Goal: Consume media (video, audio): Consume media (video, audio)

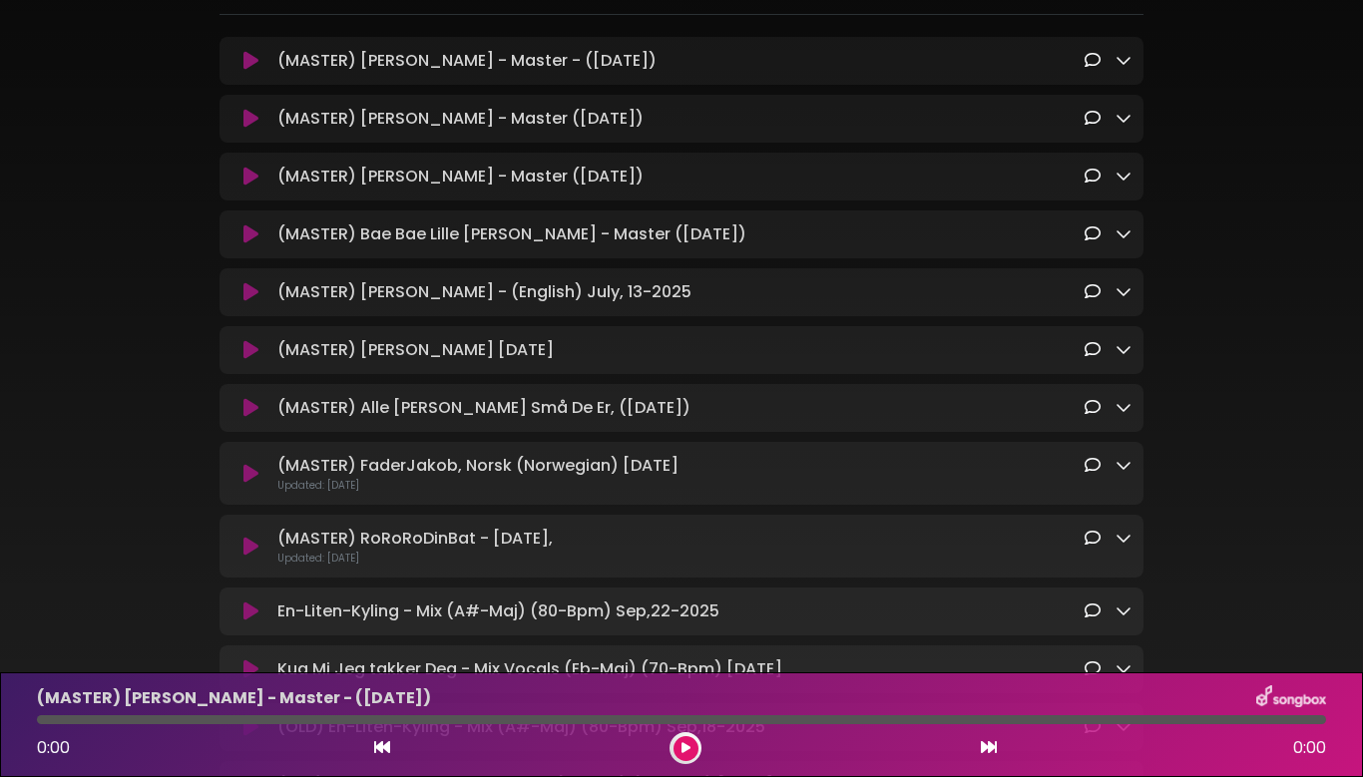
scroll to position [298, 0]
click at [240, 604] on button at bounding box center [250, 614] width 38 height 20
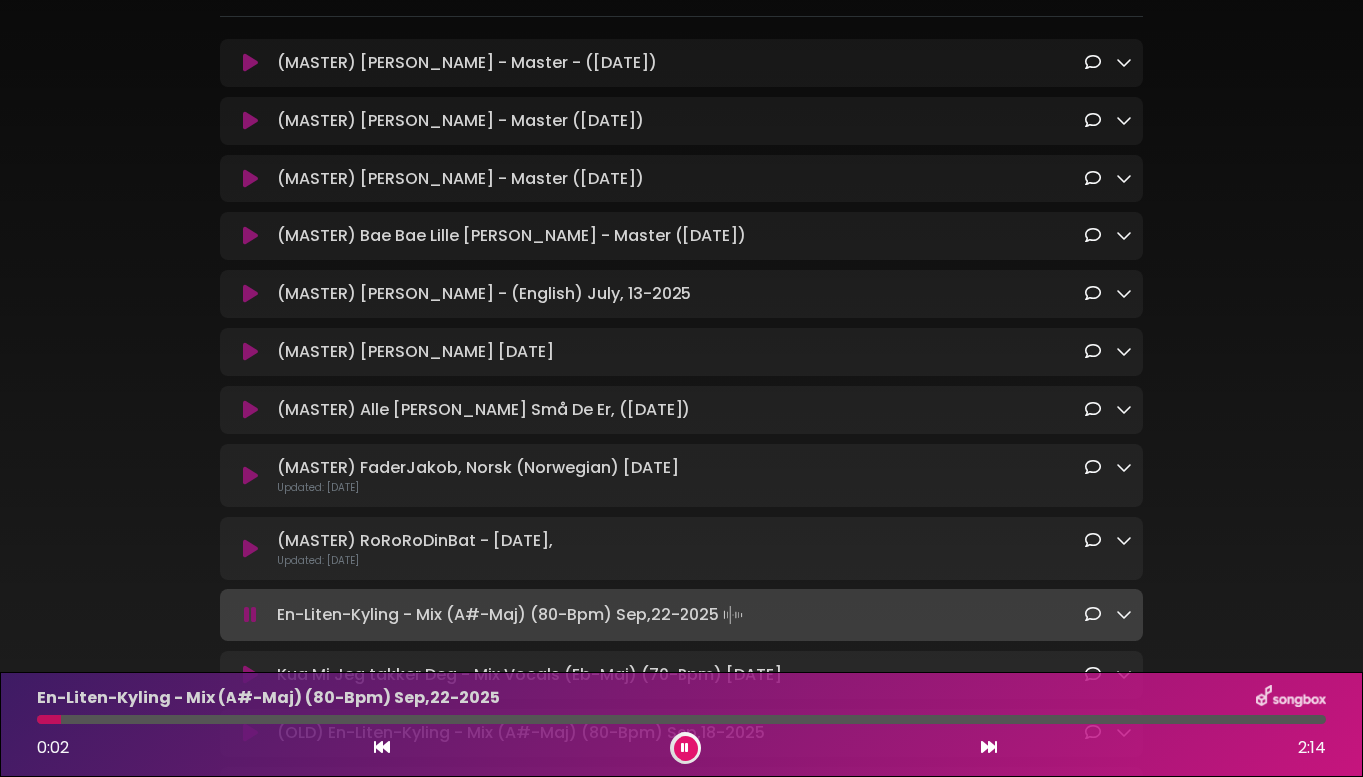
click at [867, 721] on div at bounding box center [681, 719] width 1289 height 9
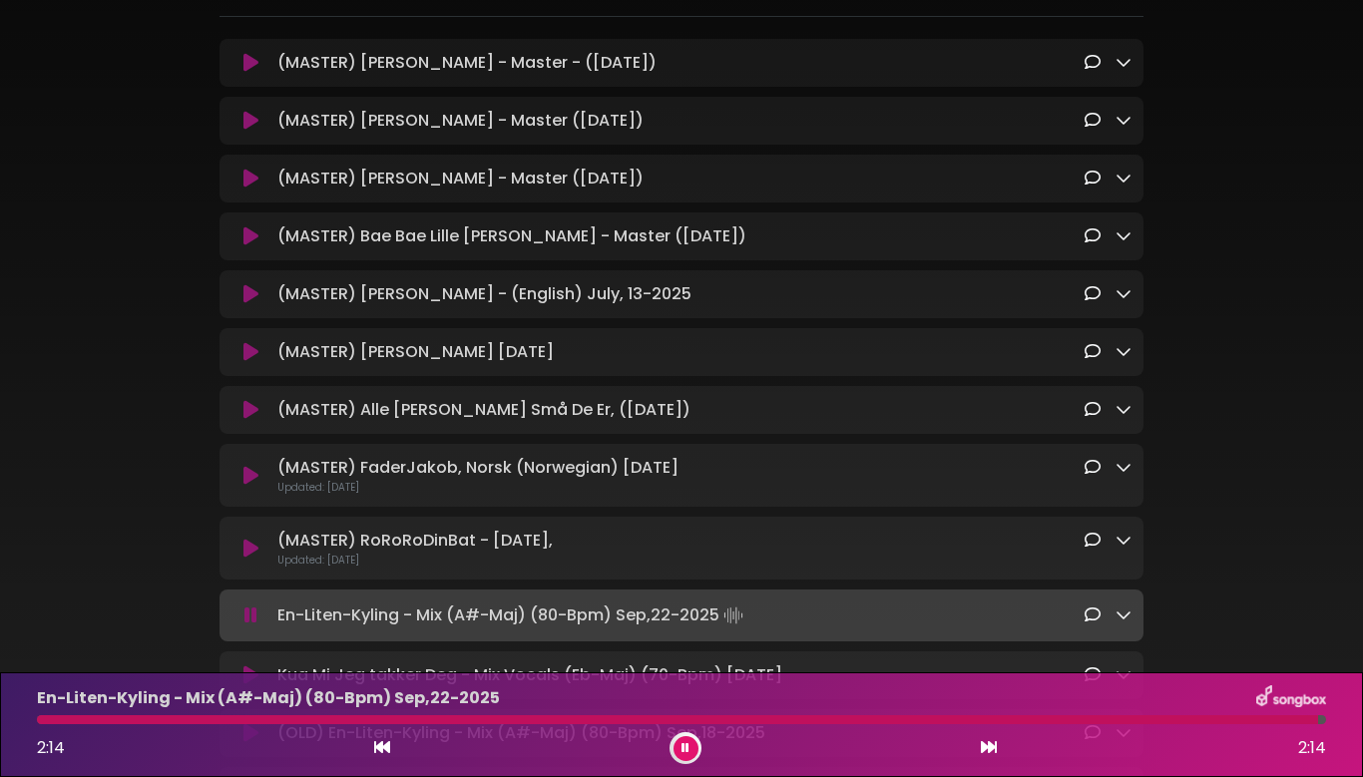
click at [685, 750] on icon at bounding box center [686, 748] width 8 height 12
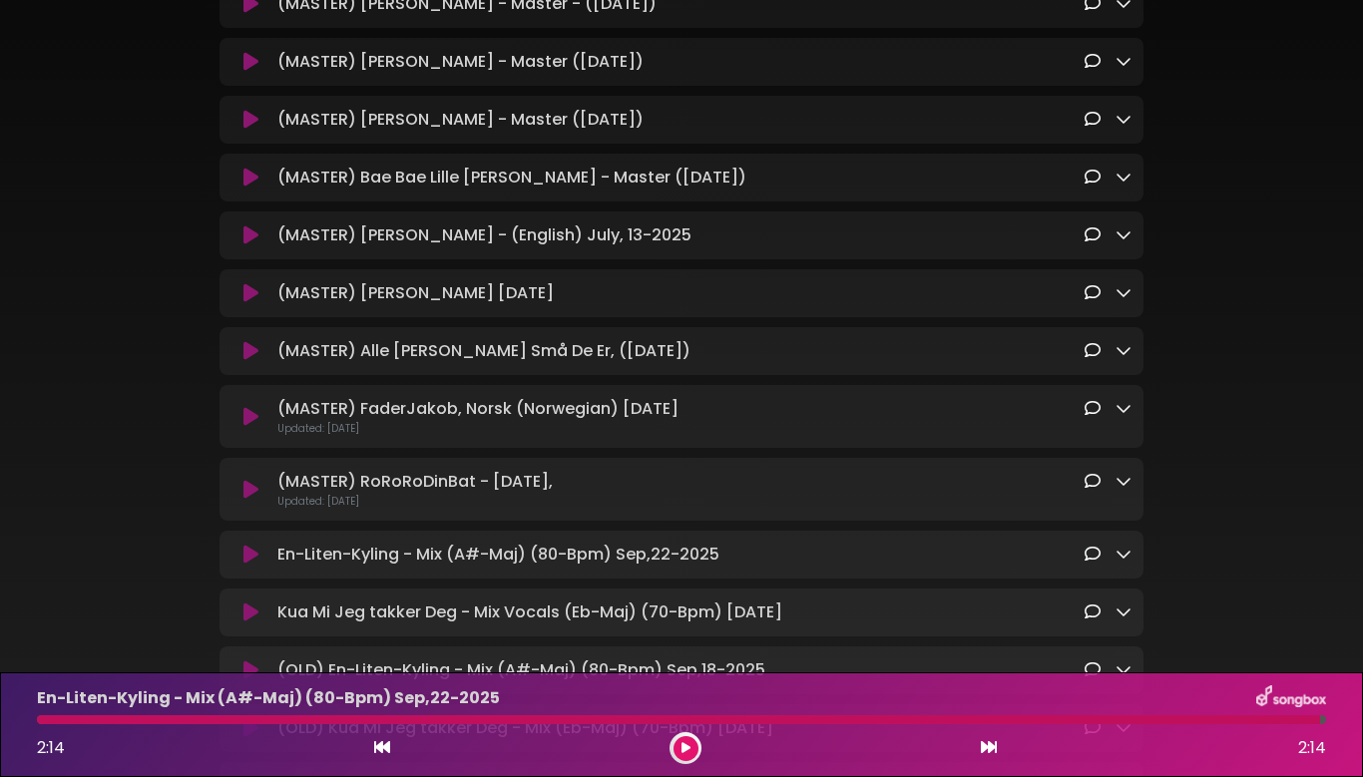
scroll to position [583, 0]
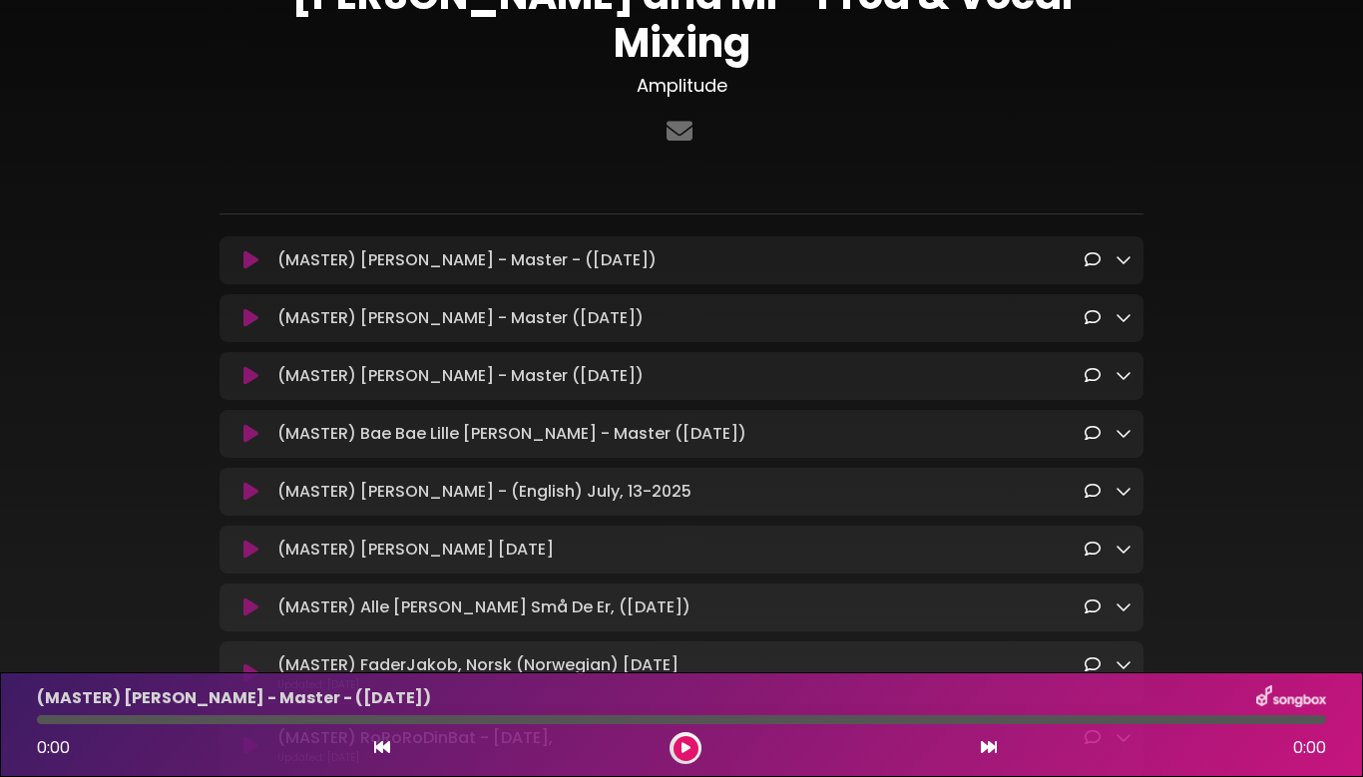
scroll to position [96, 0]
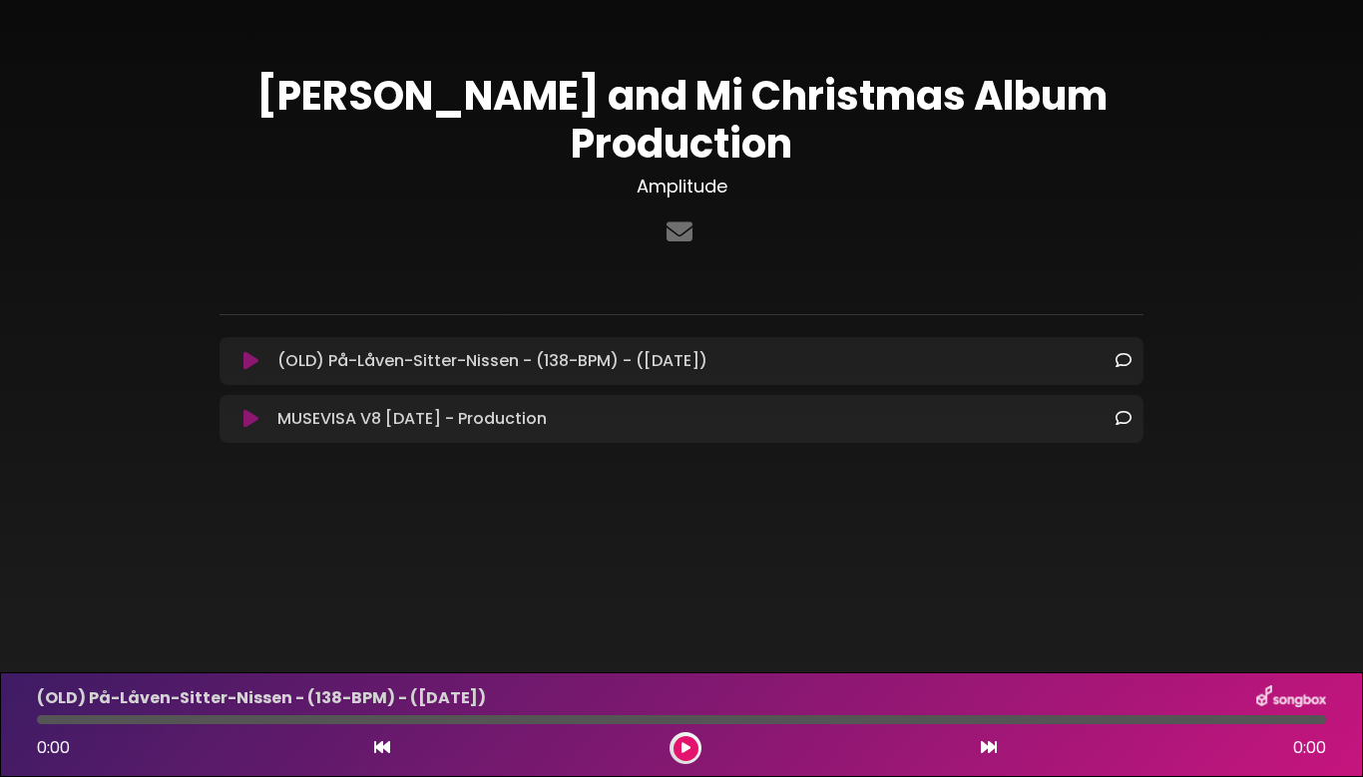
click at [243, 409] on icon at bounding box center [250, 419] width 15 height 20
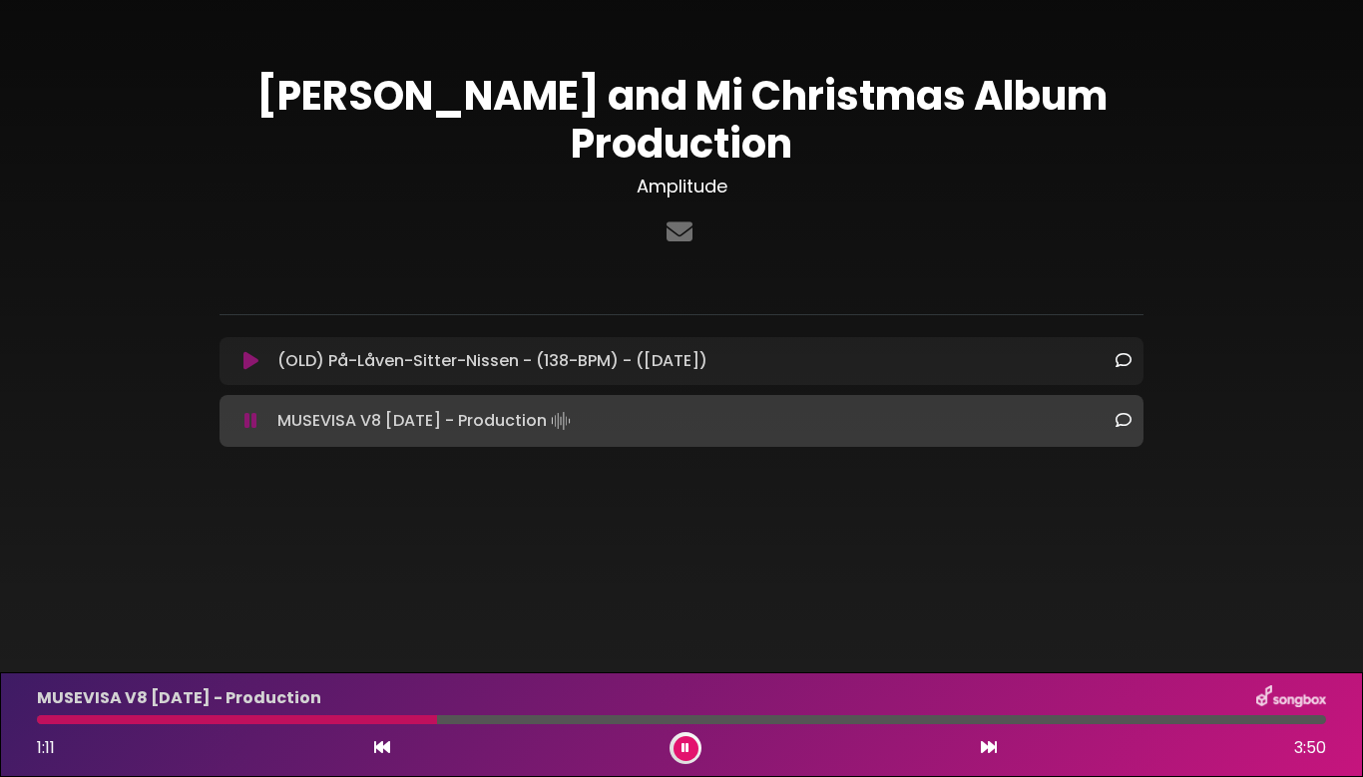
click at [678, 749] on button at bounding box center [686, 748] width 25 height 25
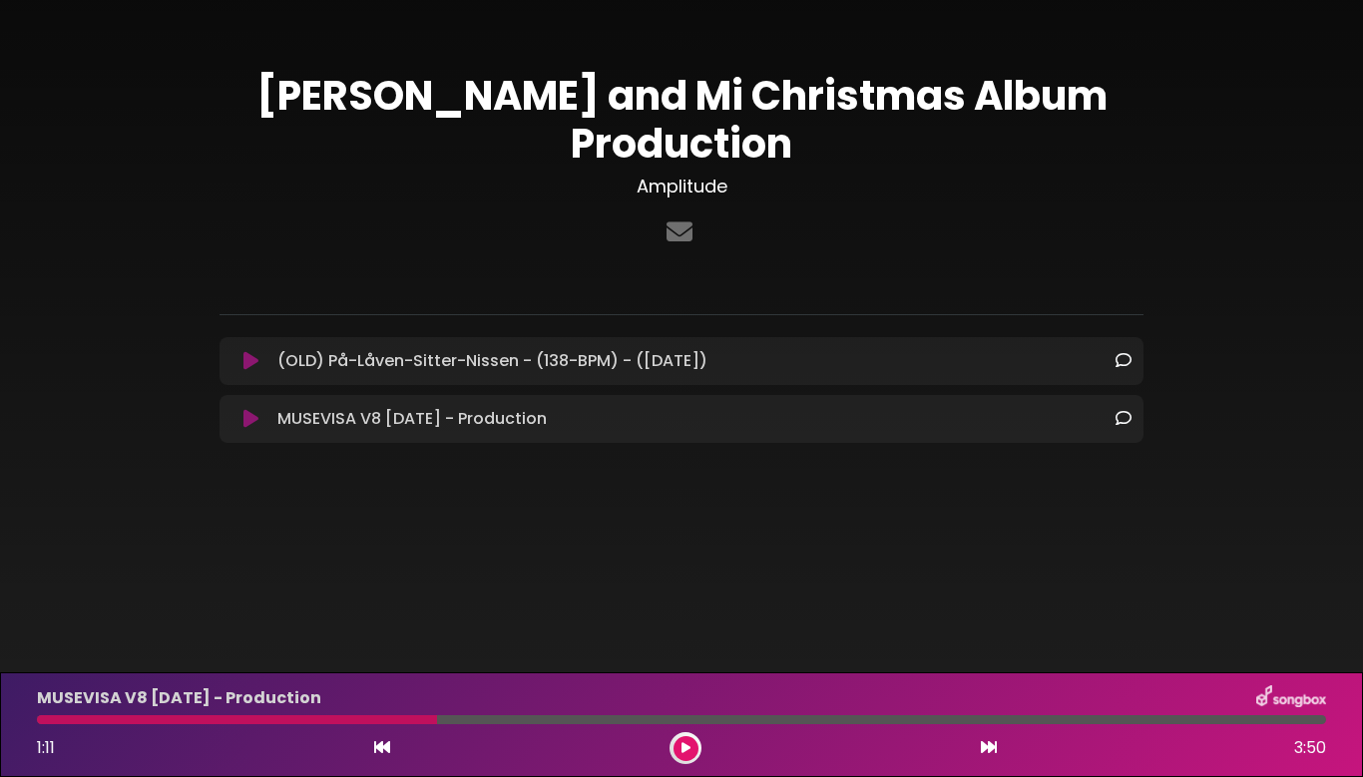
click at [246, 351] on icon at bounding box center [250, 361] width 15 height 20
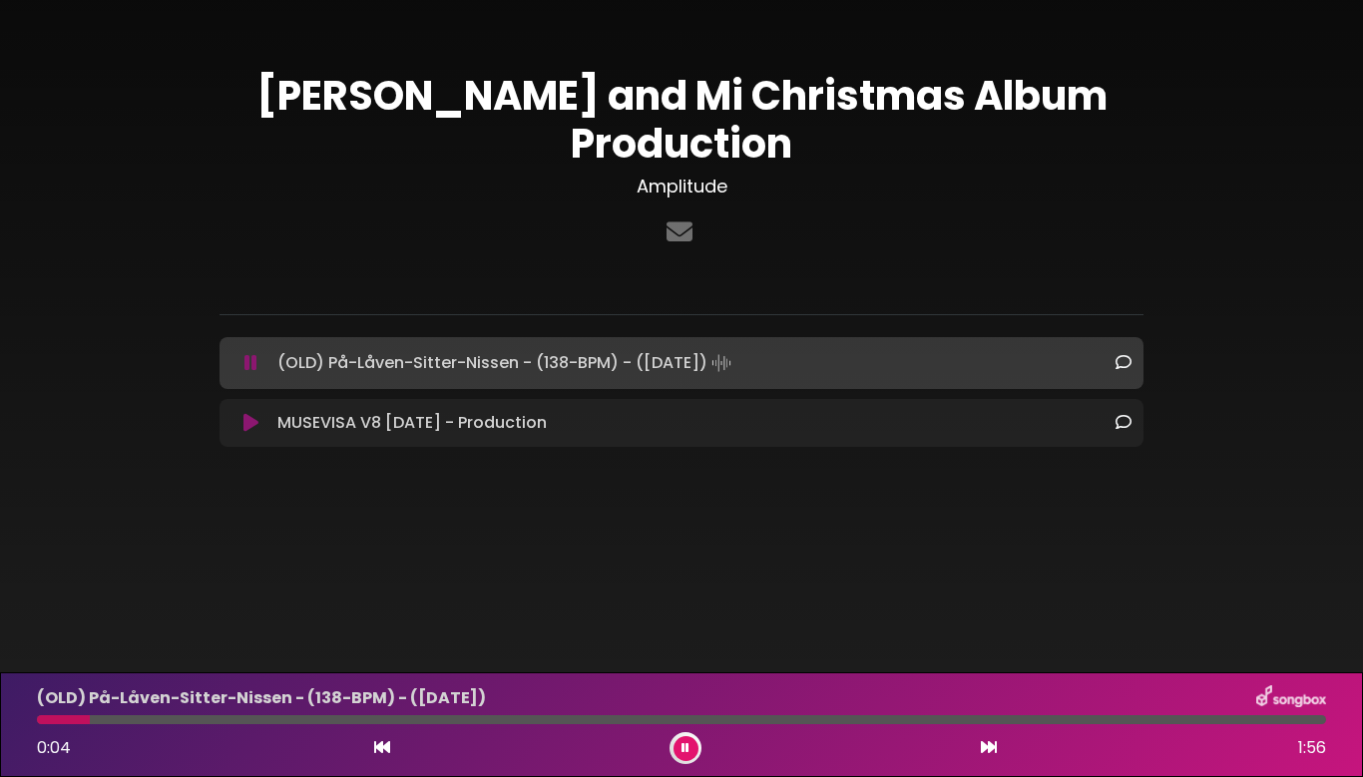
click at [246, 353] on icon at bounding box center [250, 363] width 13 height 20
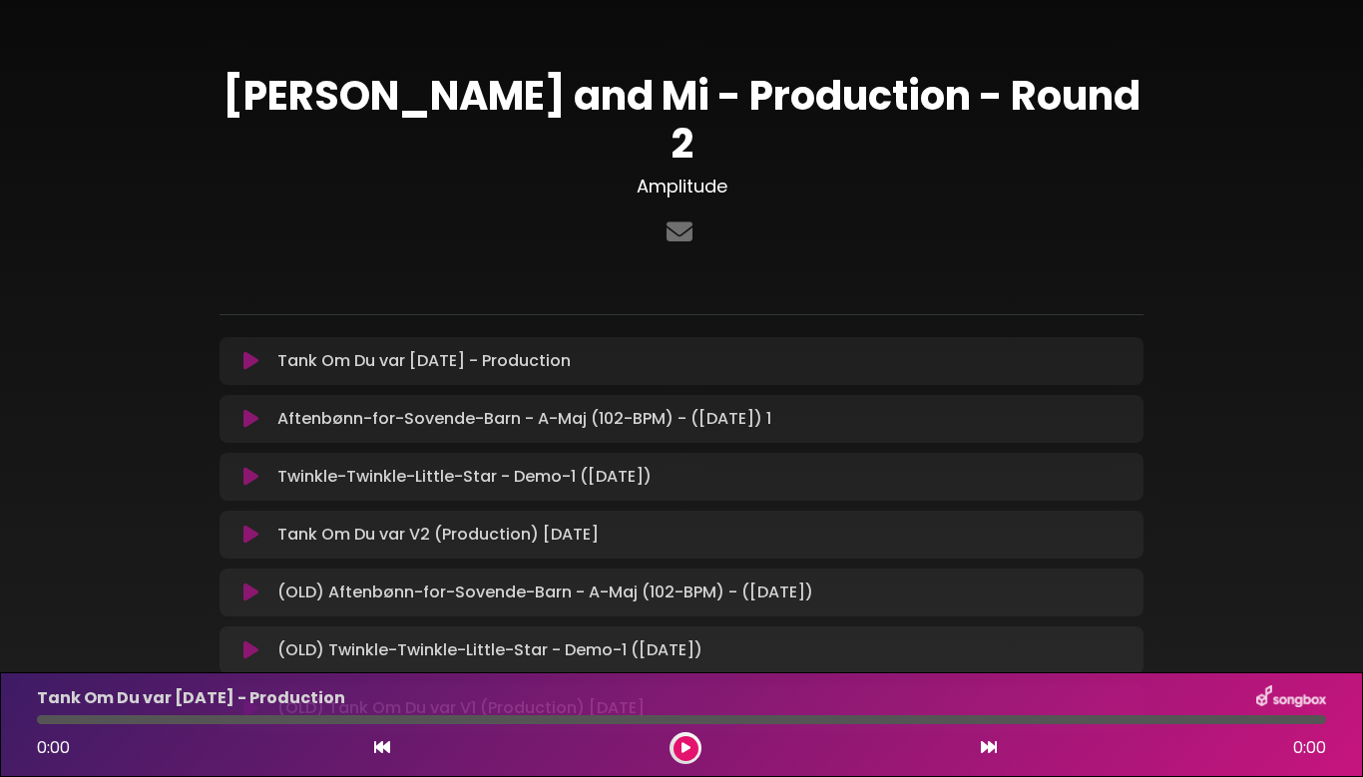
click at [247, 409] on icon at bounding box center [250, 419] width 15 height 20
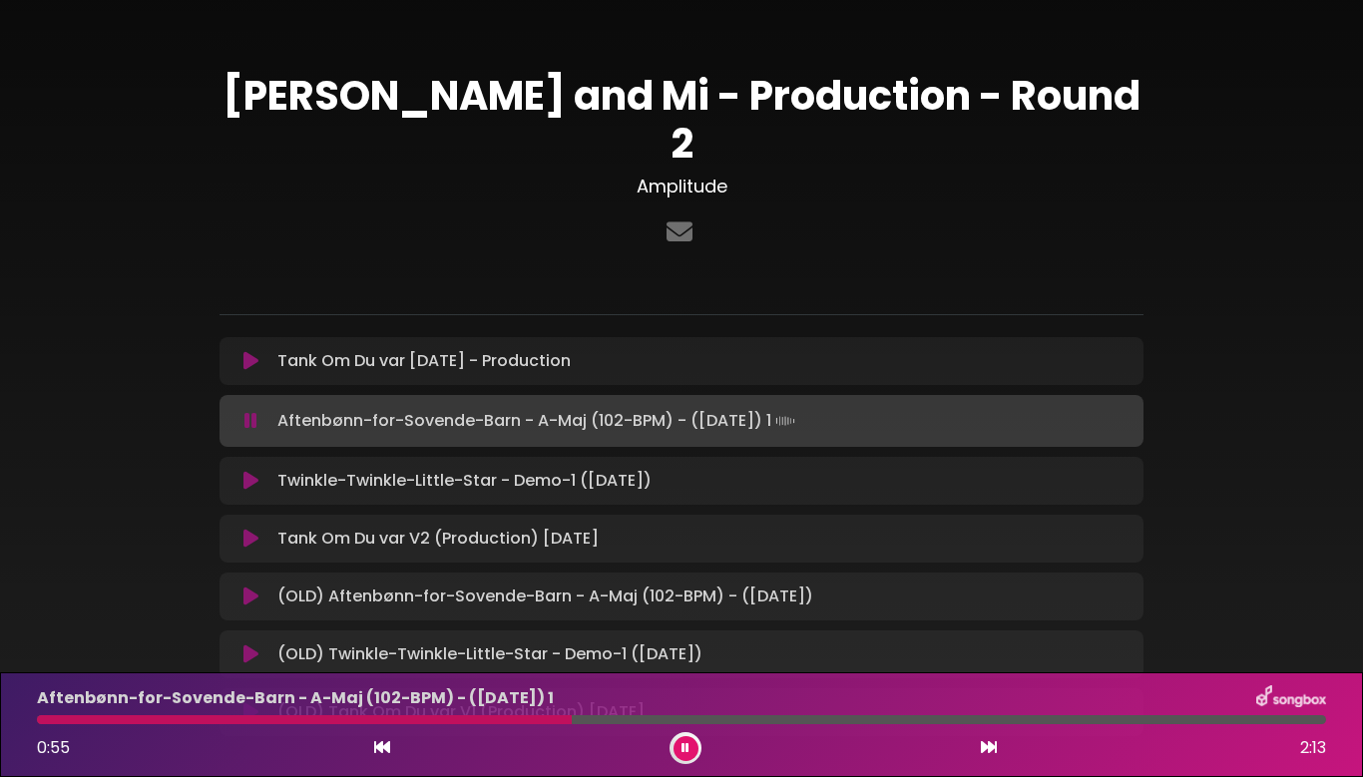
click at [250, 411] on icon at bounding box center [250, 421] width 13 height 20
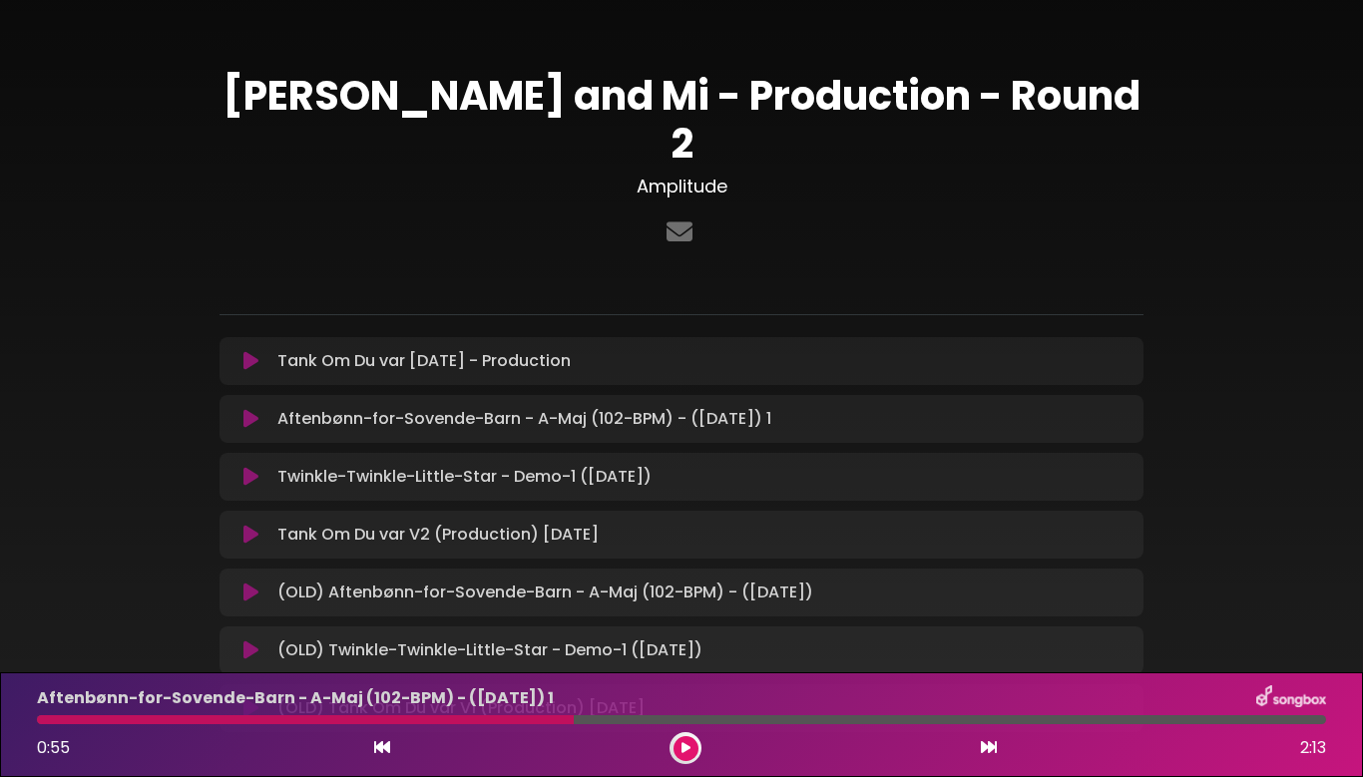
click at [250, 409] on icon at bounding box center [250, 419] width 15 height 20
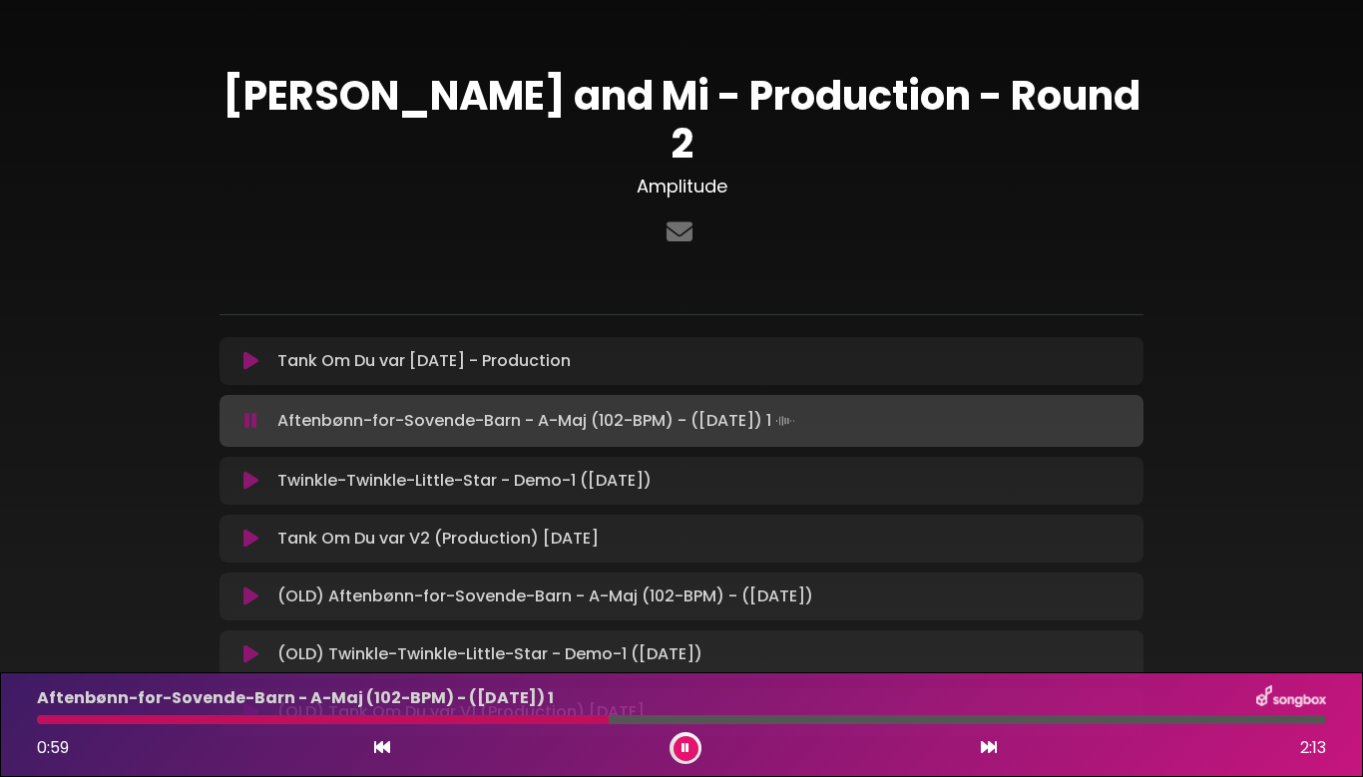
click at [250, 411] on icon at bounding box center [250, 421] width 13 height 20
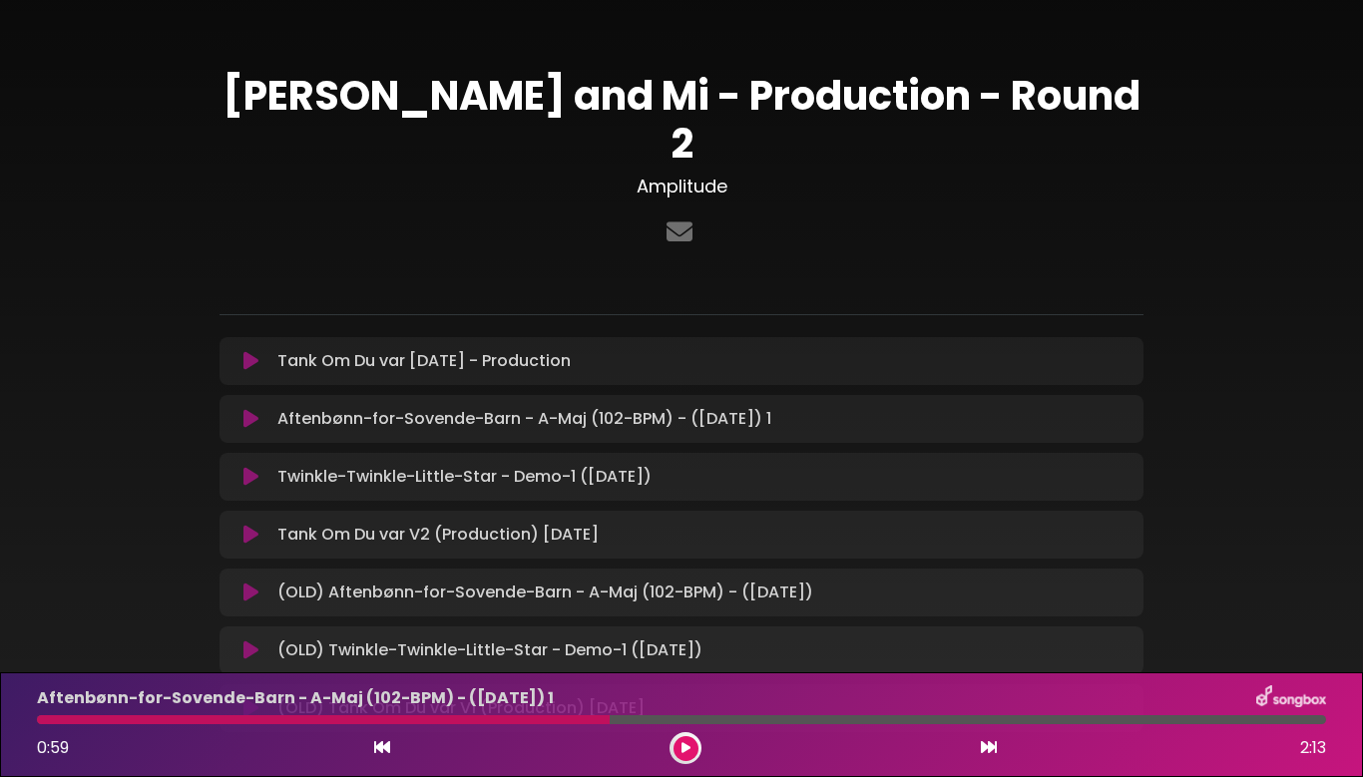
click at [247, 351] on icon at bounding box center [250, 361] width 15 height 20
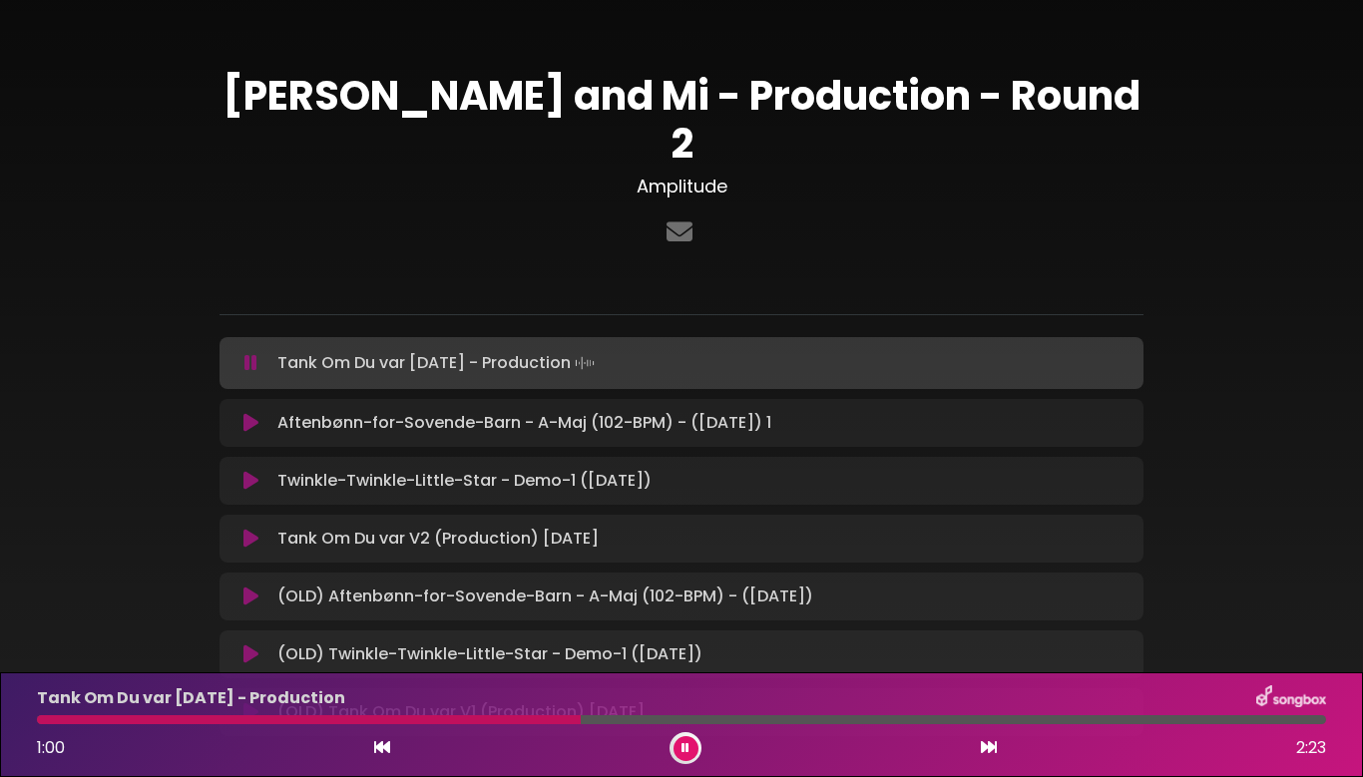
click at [688, 755] on button at bounding box center [686, 748] width 25 height 25
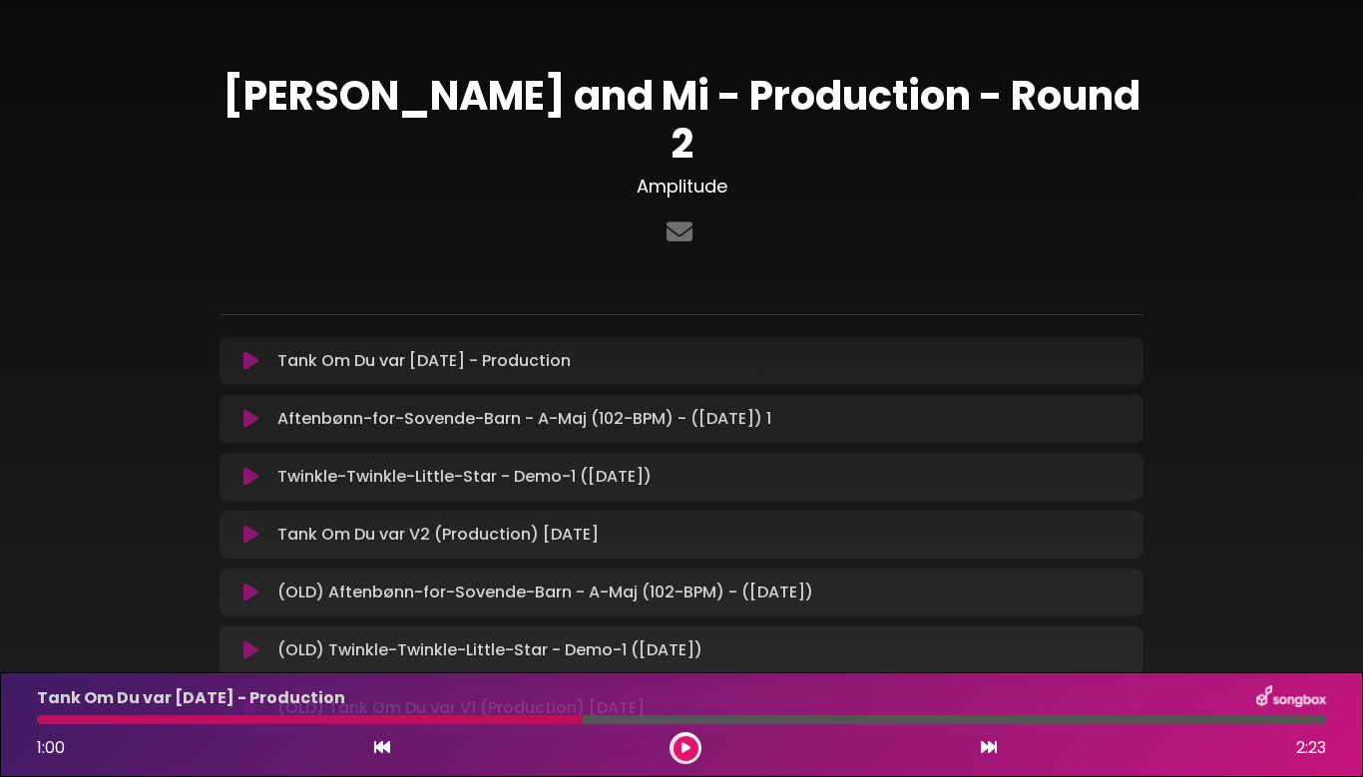
click at [249, 525] on icon at bounding box center [250, 535] width 15 height 20
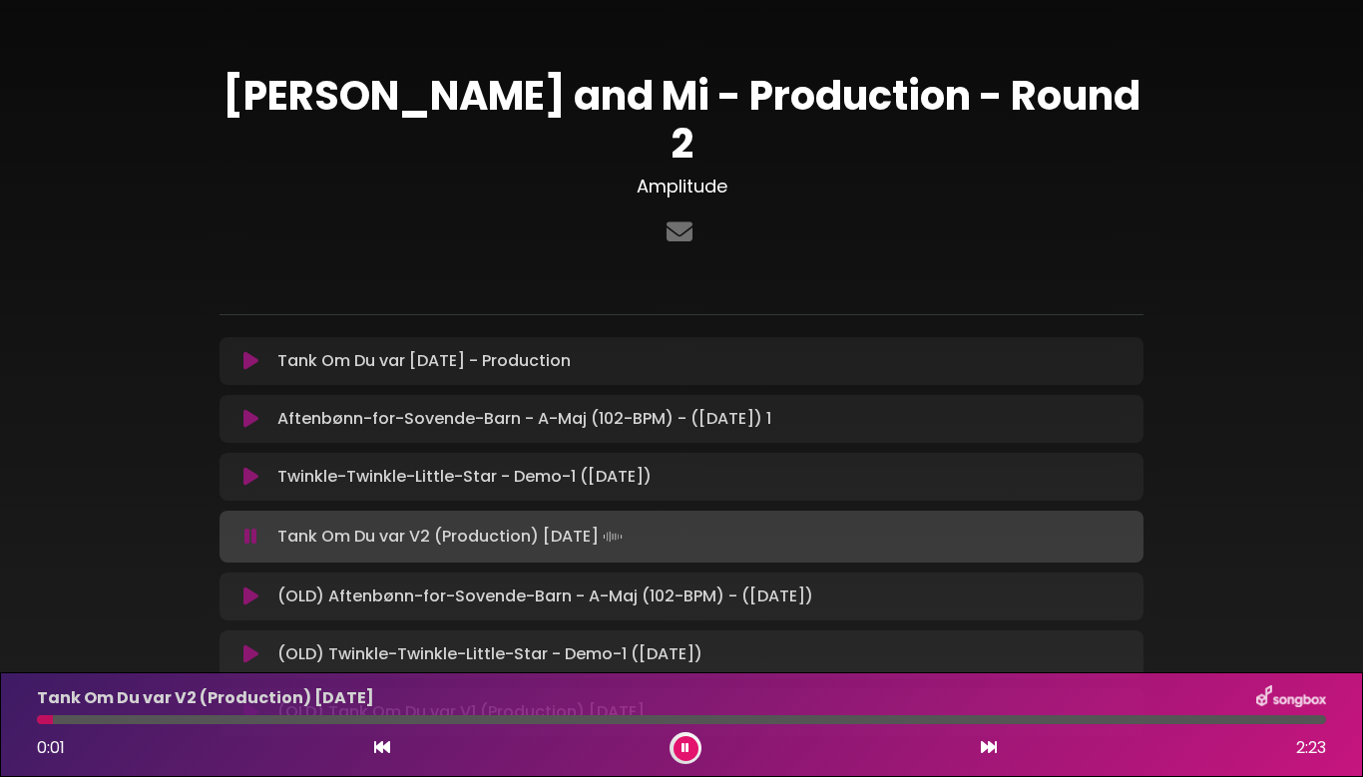
click at [249, 527] on icon at bounding box center [250, 537] width 13 height 20
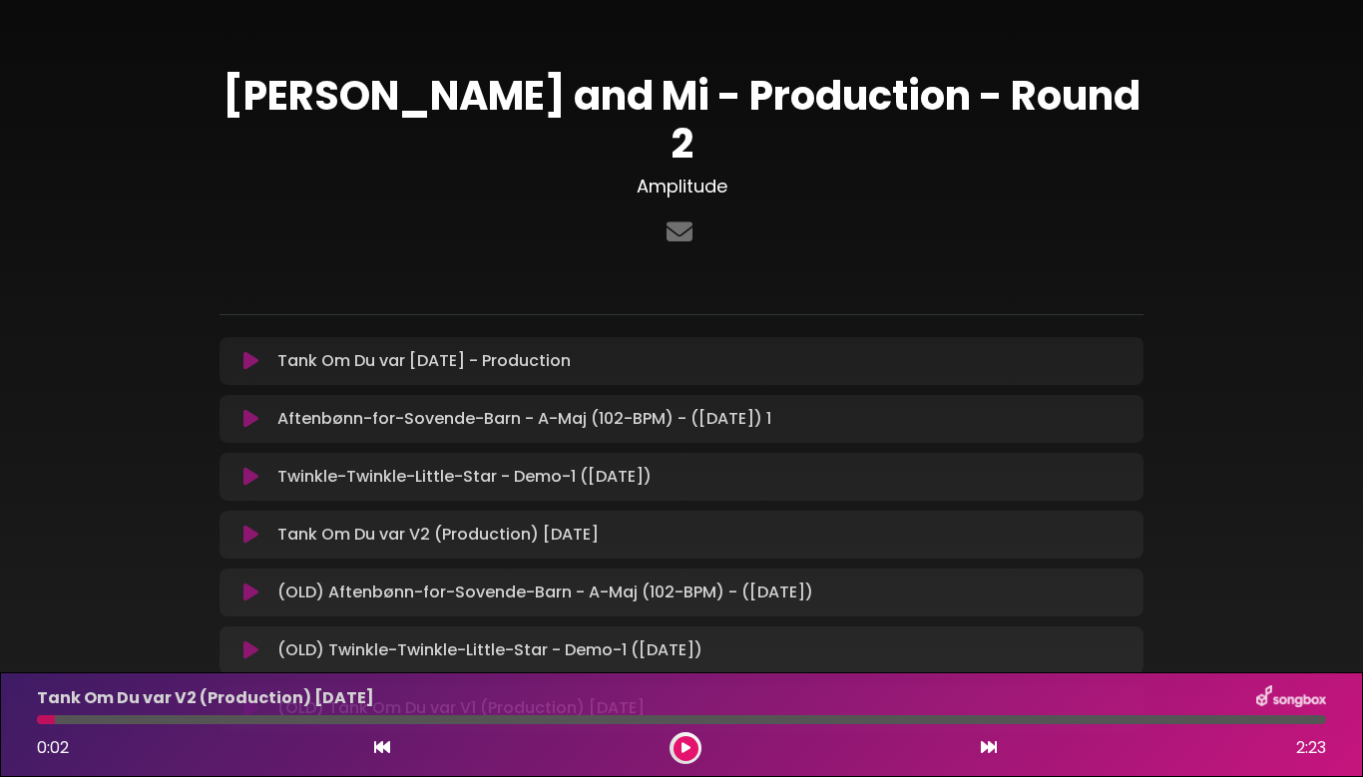
click at [249, 467] on icon at bounding box center [250, 477] width 15 height 20
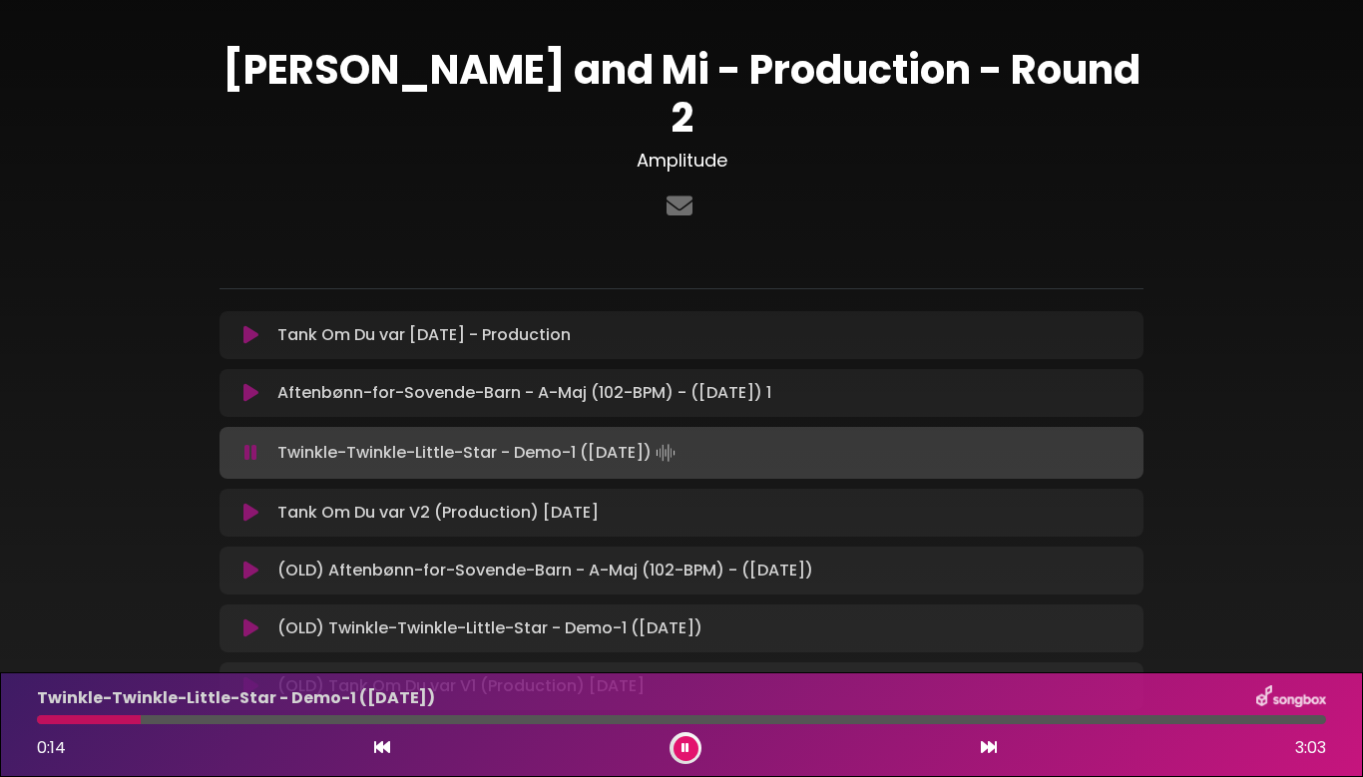
click at [254, 383] on icon at bounding box center [250, 393] width 15 height 20
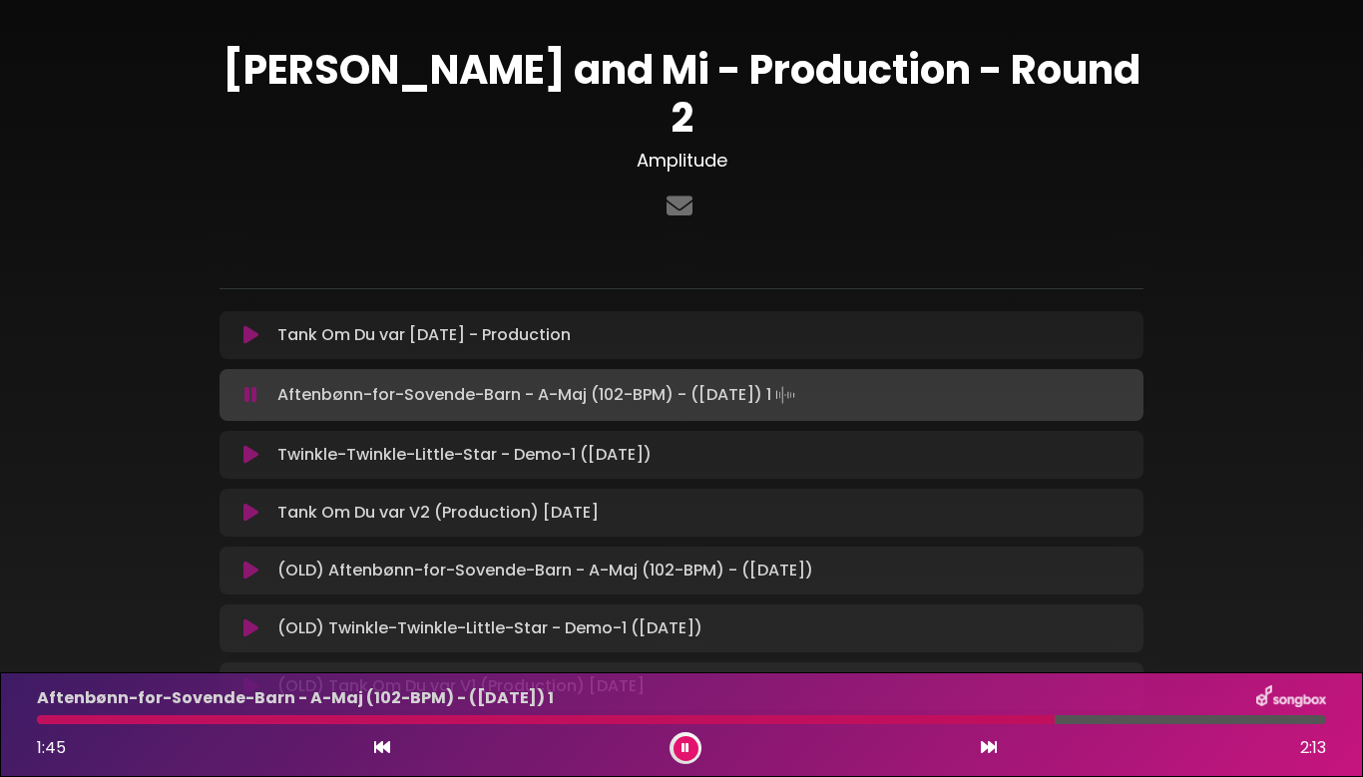
click at [248, 325] on icon at bounding box center [250, 335] width 15 height 20
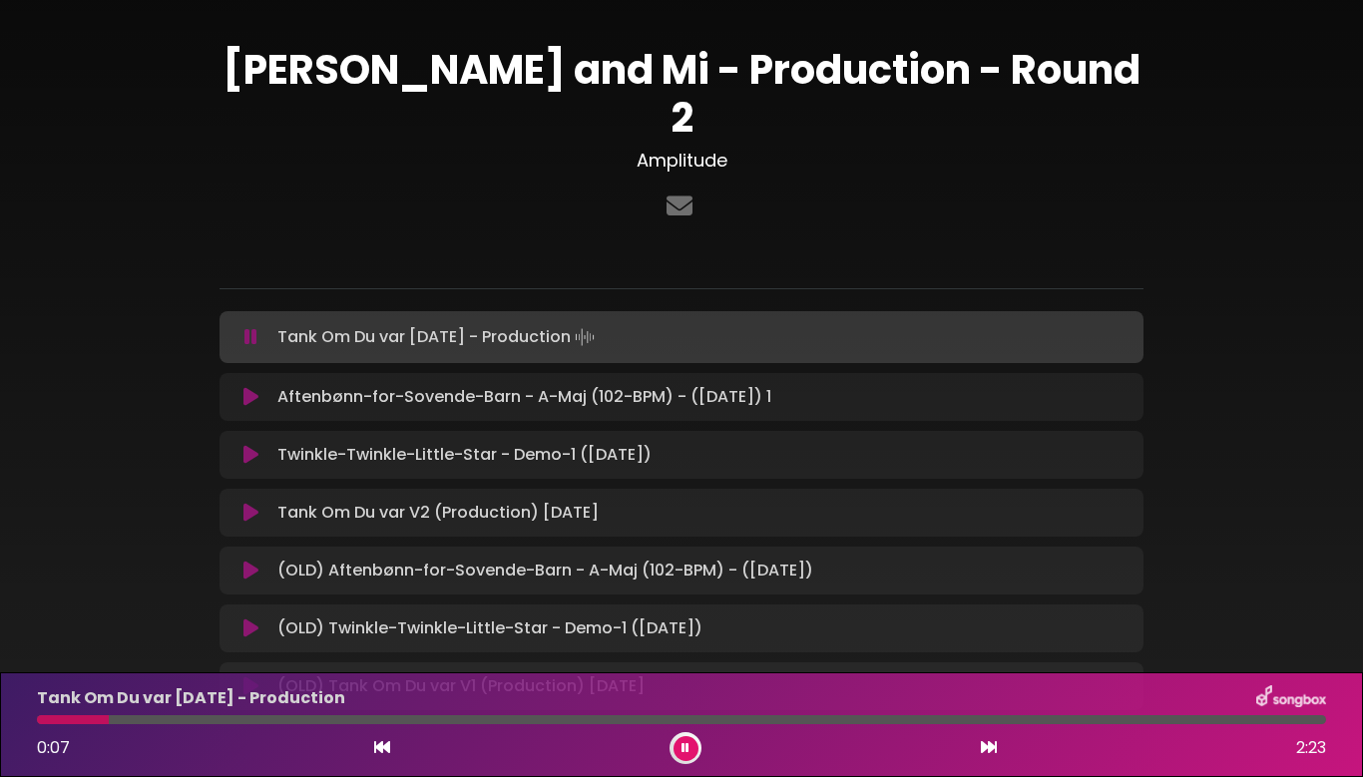
click at [685, 743] on icon at bounding box center [686, 748] width 8 height 12
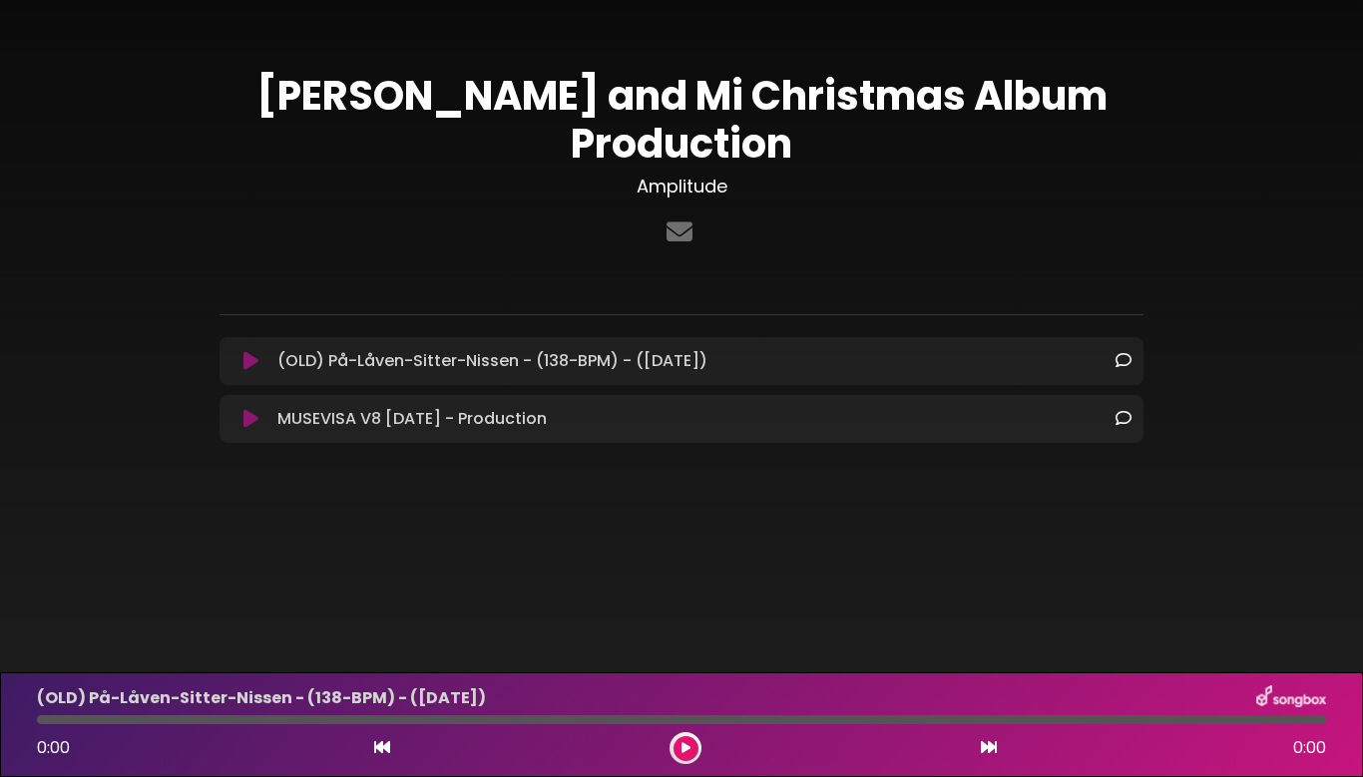
click at [246, 409] on icon at bounding box center [250, 419] width 15 height 20
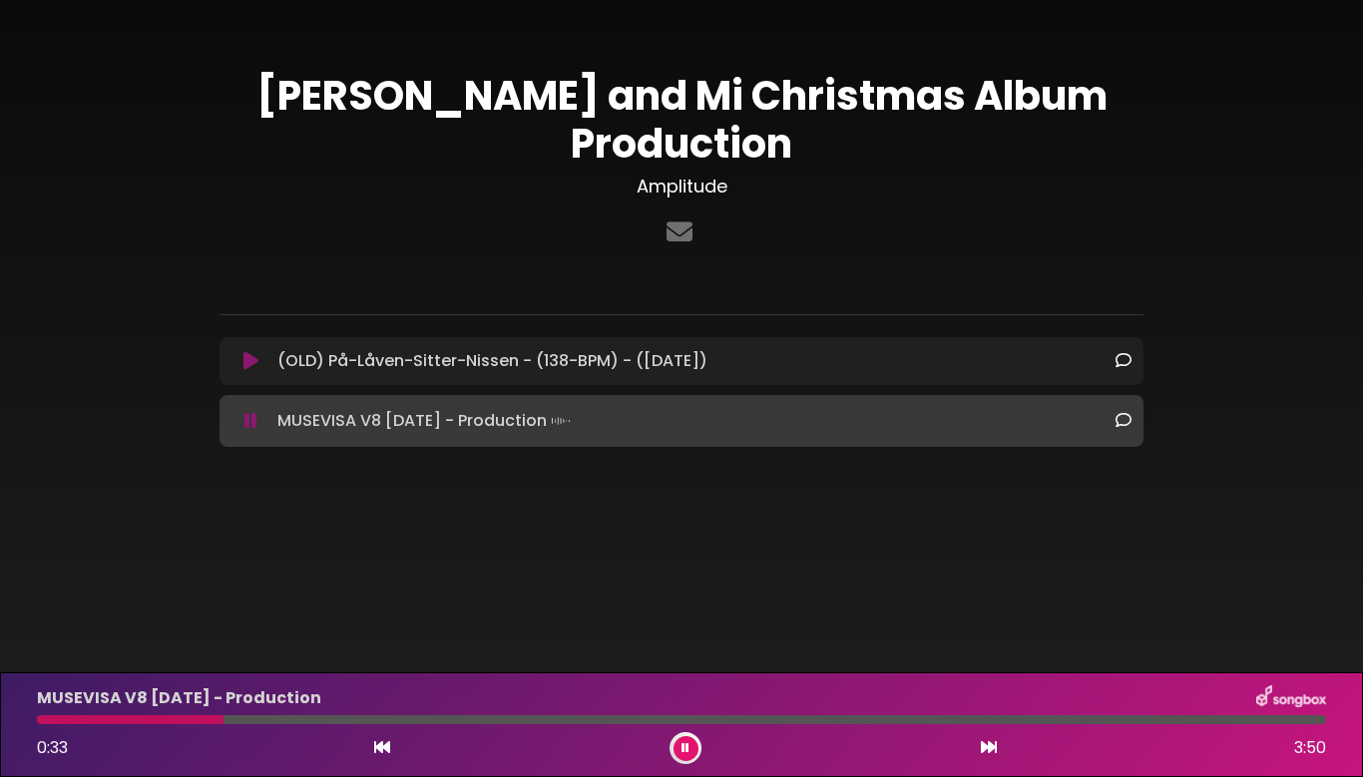
click at [1265, 715] on div at bounding box center [681, 719] width 1289 height 9
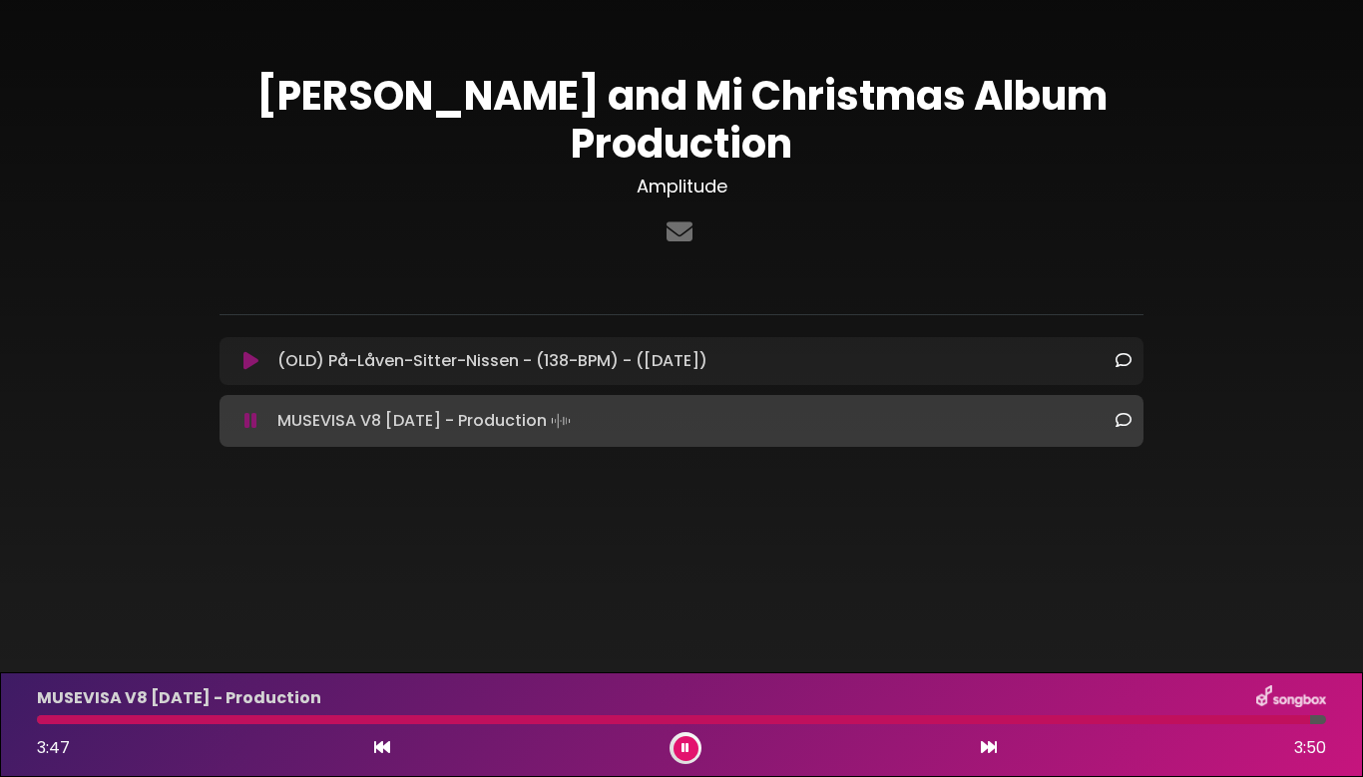
click at [741, 718] on div at bounding box center [673, 719] width 1273 height 9
click at [685, 750] on icon at bounding box center [686, 748] width 8 height 12
